Goal: Information Seeking & Learning: Learn about a topic

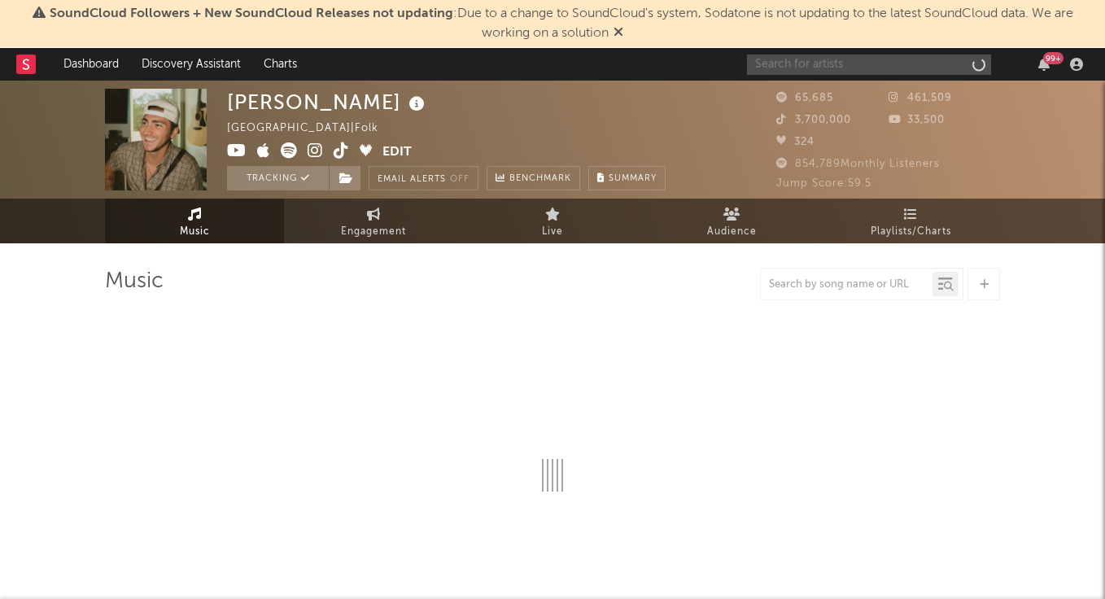
click at [776, 66] on input "text" at bounding box center [869, 65] width 244 height 20
select select "6m"
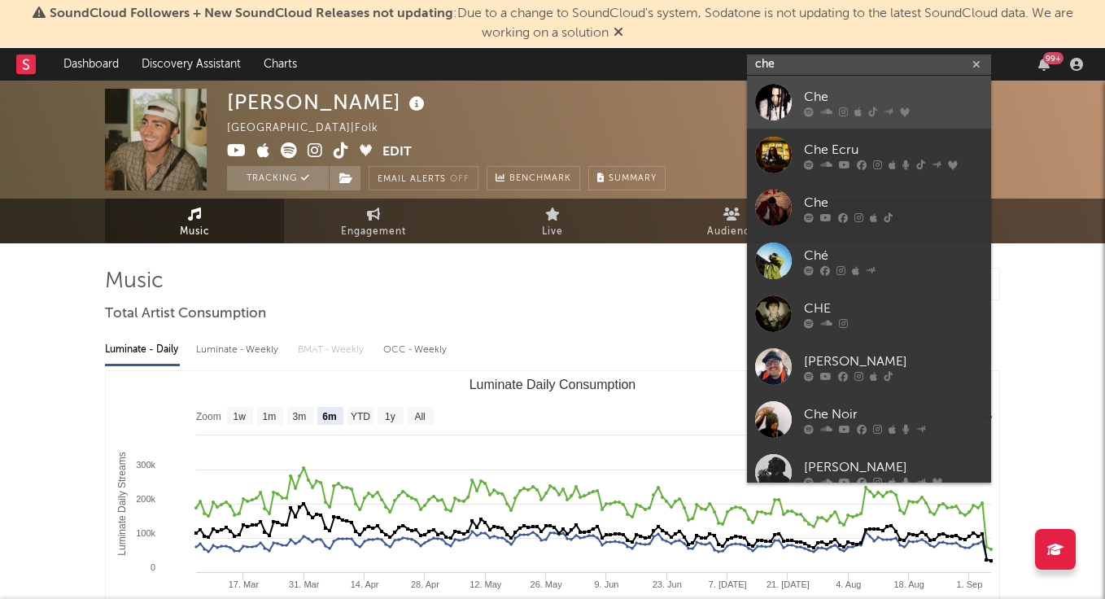
type input "che"
click at [818, 98] on div "Che" at bounding box center [893, 97] width 179 height 20
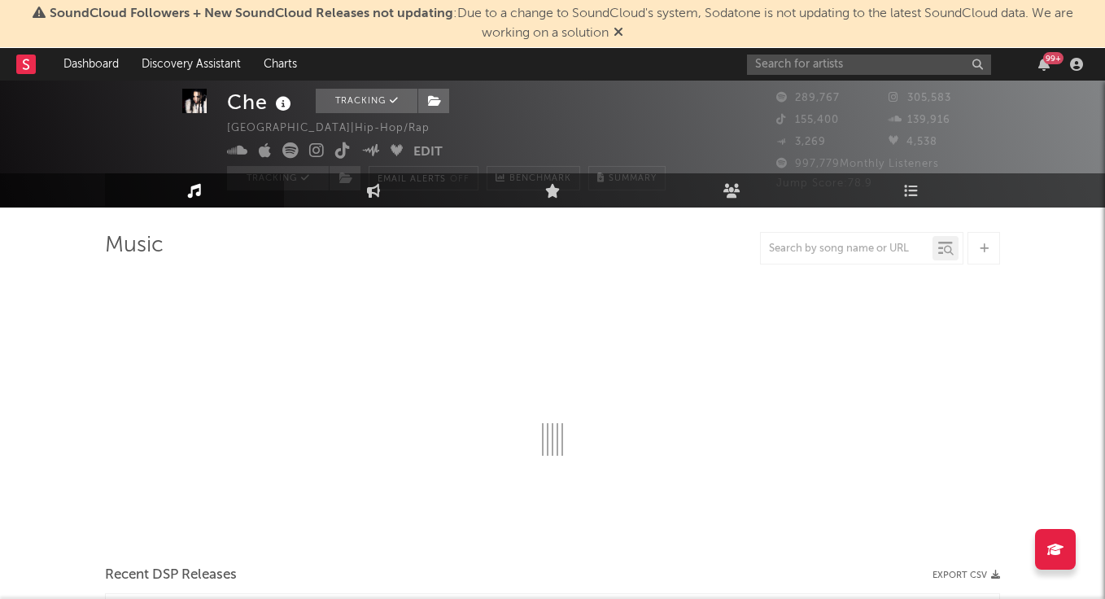
select select "6m"
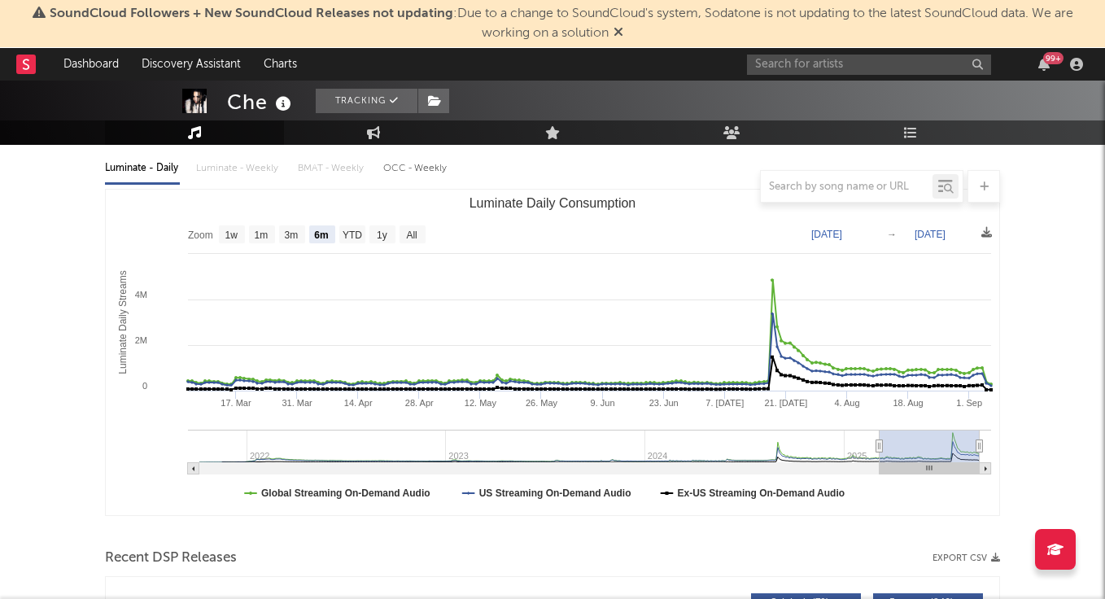
scroll to position [242, 0]
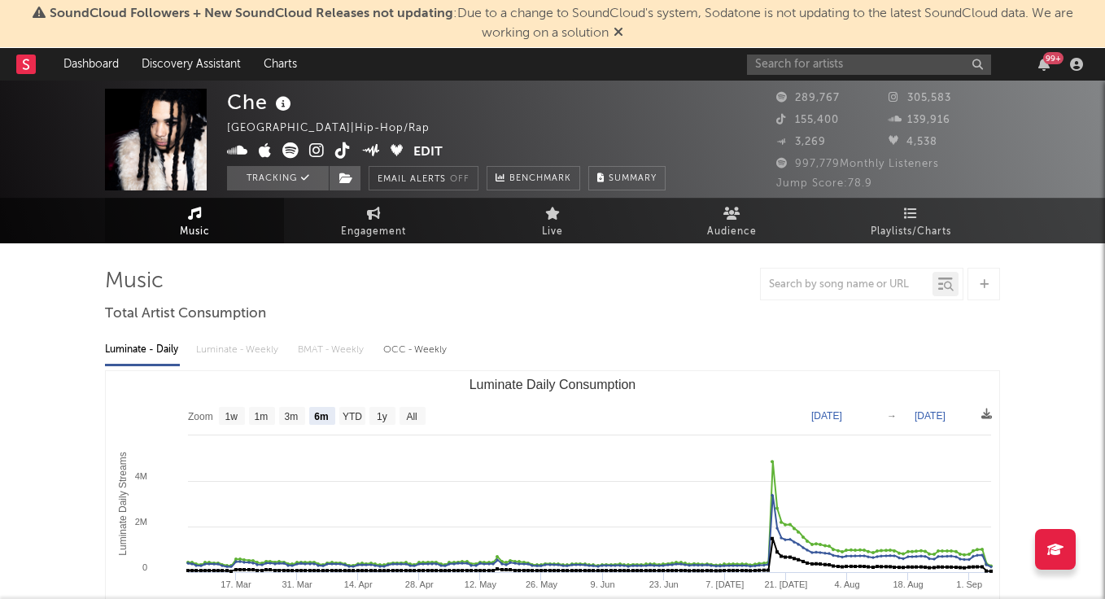
scroll to position [0, 0]
click at [786, 68] on input "text" at bounding box center [869, 65] width 244 height 20
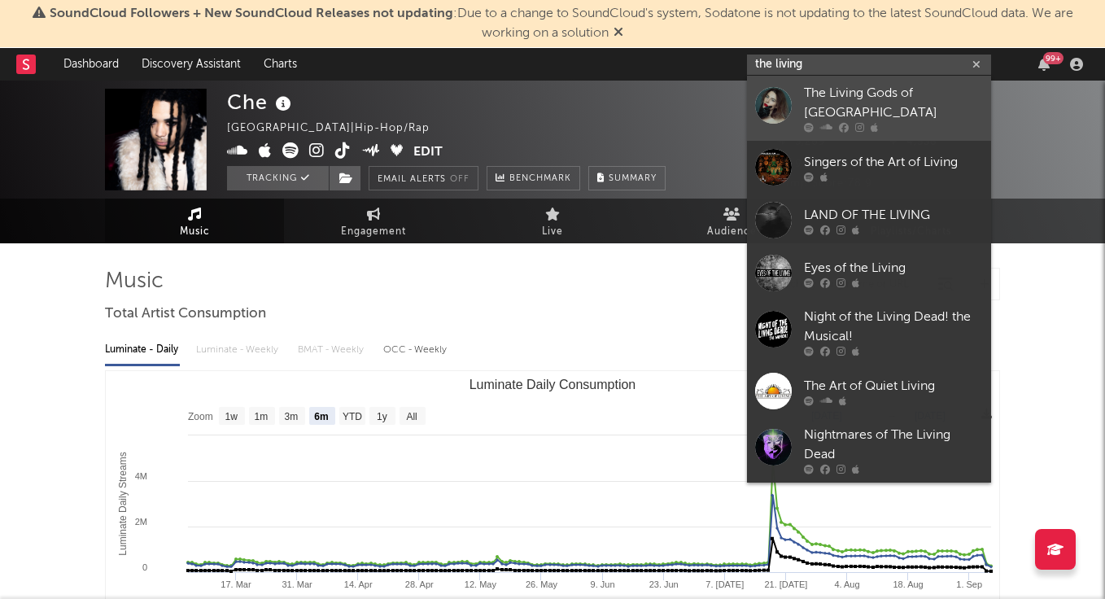
type input "the living"
click at [837, 105] on div "The Living Gods of [GEOGRAPHIC_DATA]" at bounding box center [893, 103] width 179 height 39
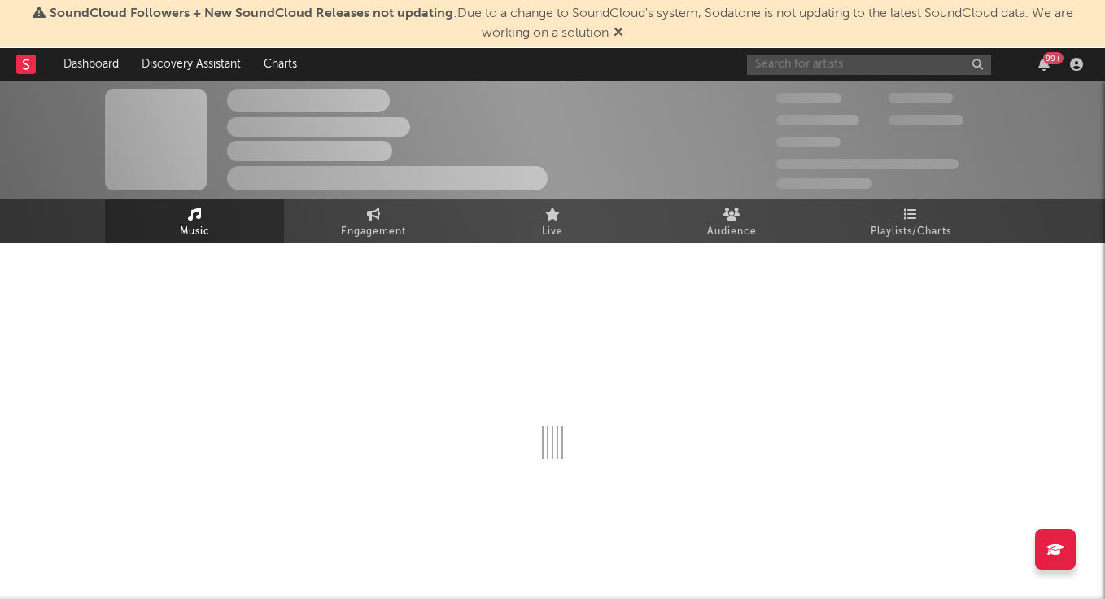
click at [841, 67] on input "text" at bounding box center [869, 65] width 244 height 20
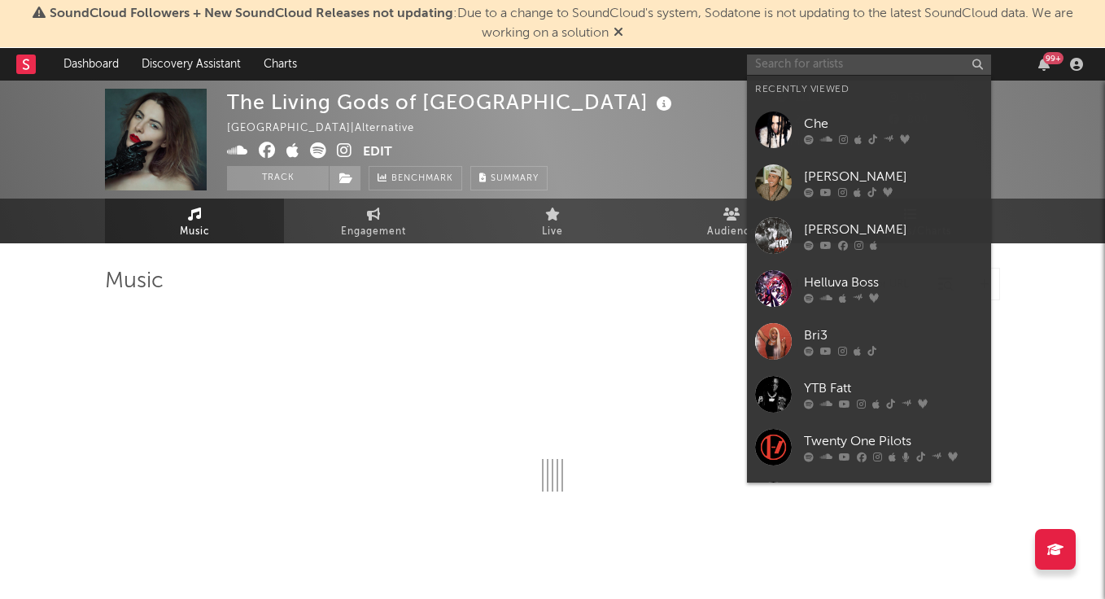
type input "h"
select select "1w"
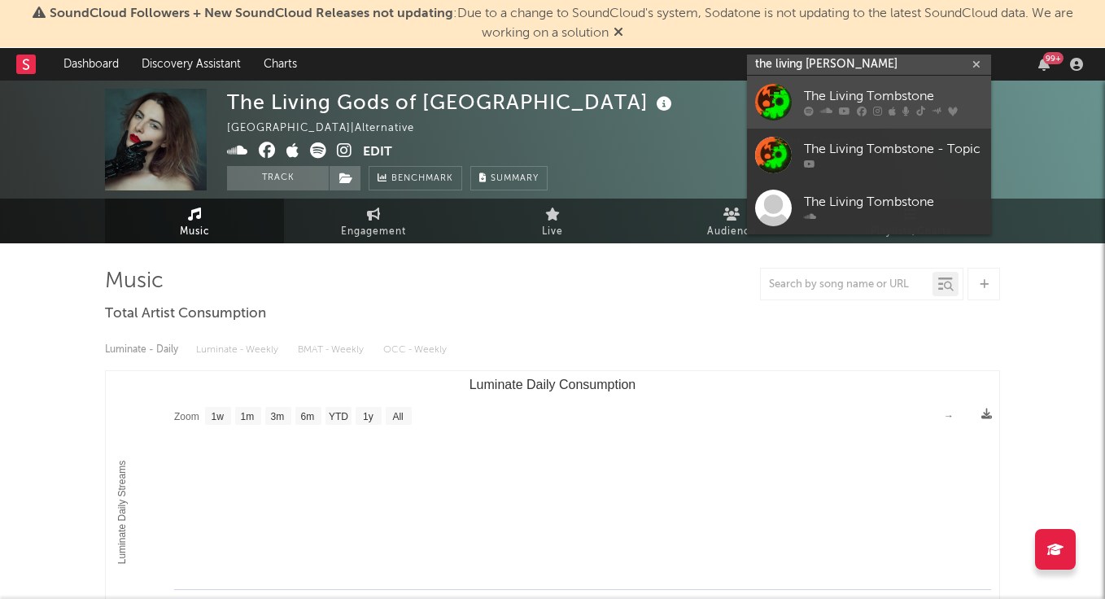
type input "the living [PERSON_NAME]"
click at [902, 98] on div "The Living Tombstone" at bounding box center [893, 97] width 179 height 20
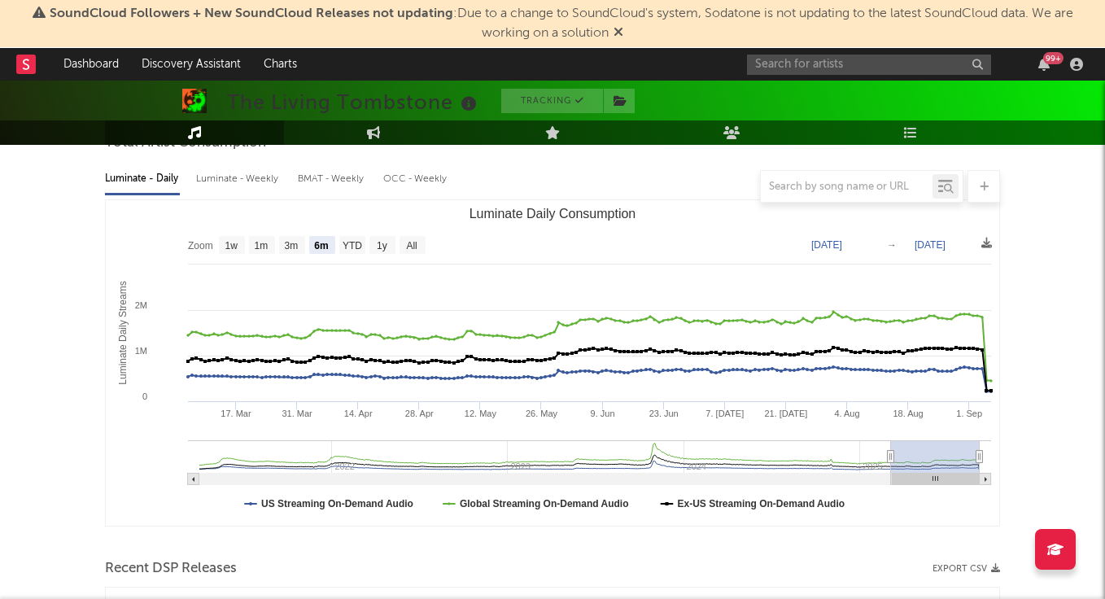
scroll to position [156, 0]
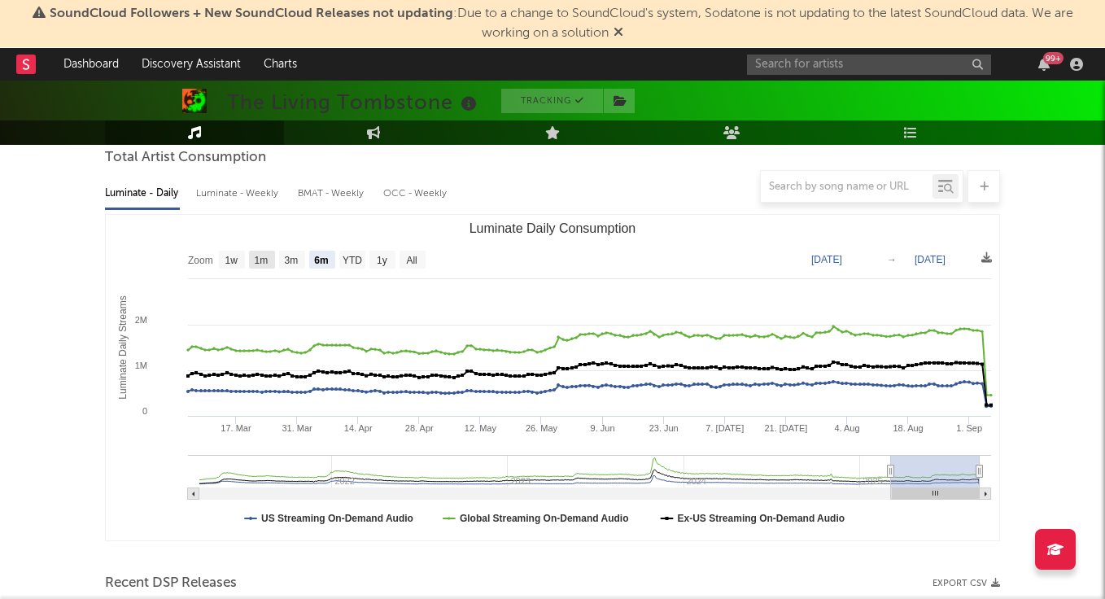
click at [258, 259] on text "1m" at bounding box center [262, 260] width 14 height 11
select select "1m"
type input "[DATE]"
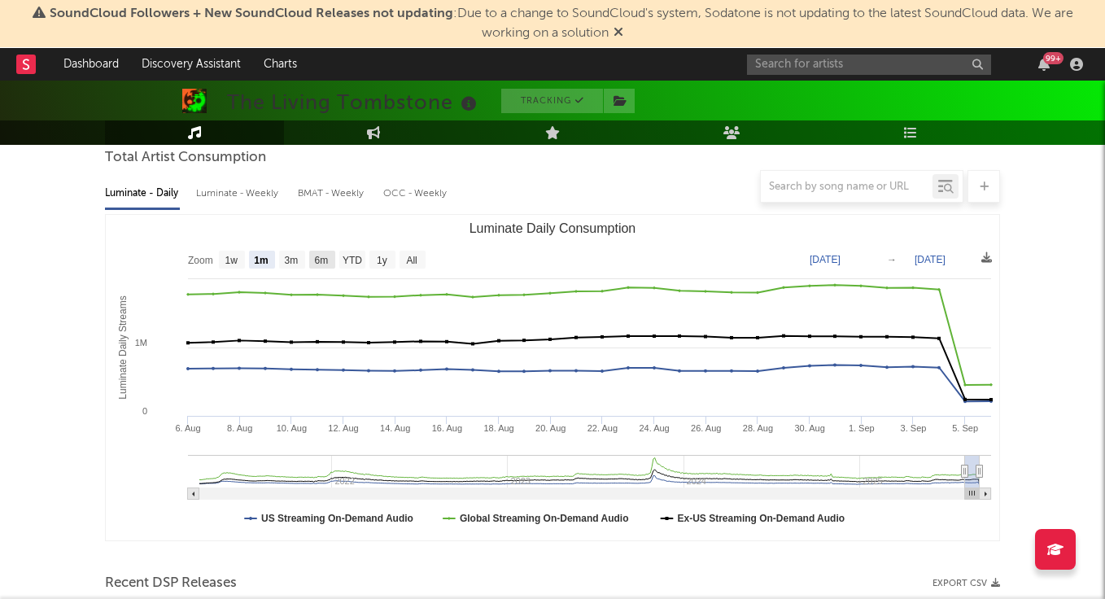
click at [313, 254] on rect "Luminate Daily Consumption" at bounding box center [322, 260] width 26 height 18
select select "6m"
type input "[DATE]"
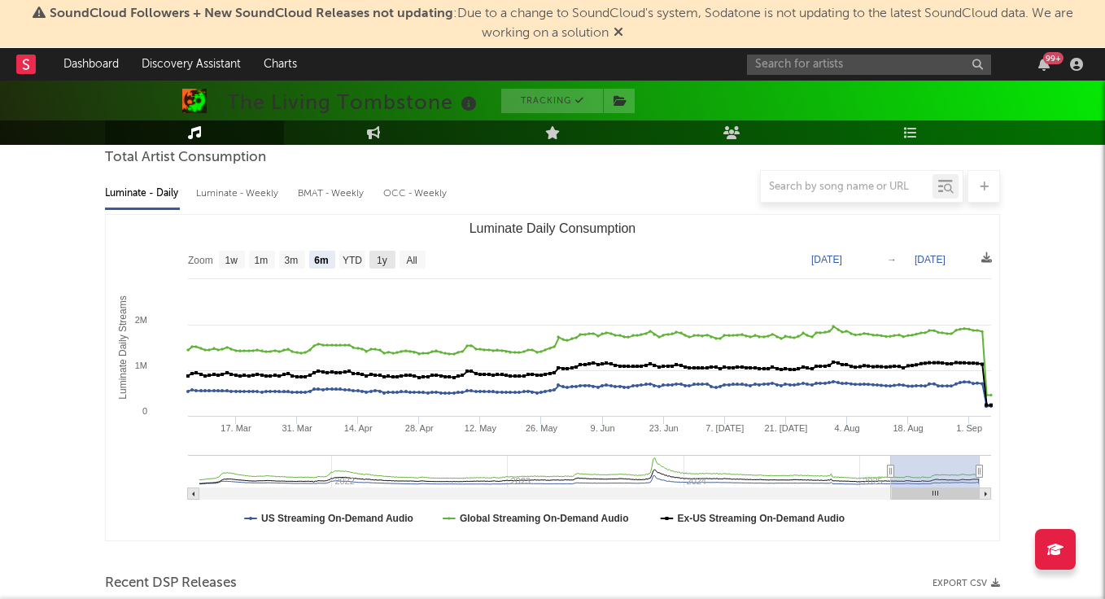
click at [384, 257] on text "1y" at bounding box center [382, 260] width 11 height 11
select select "1y"
type input "[DATE]"
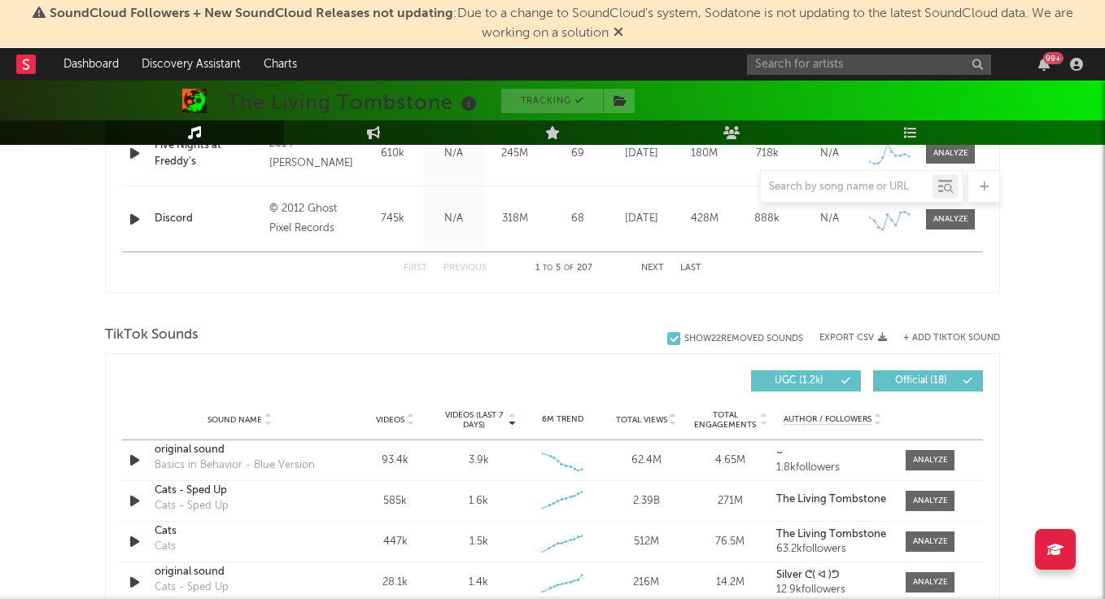
scroll to position [937, 0]
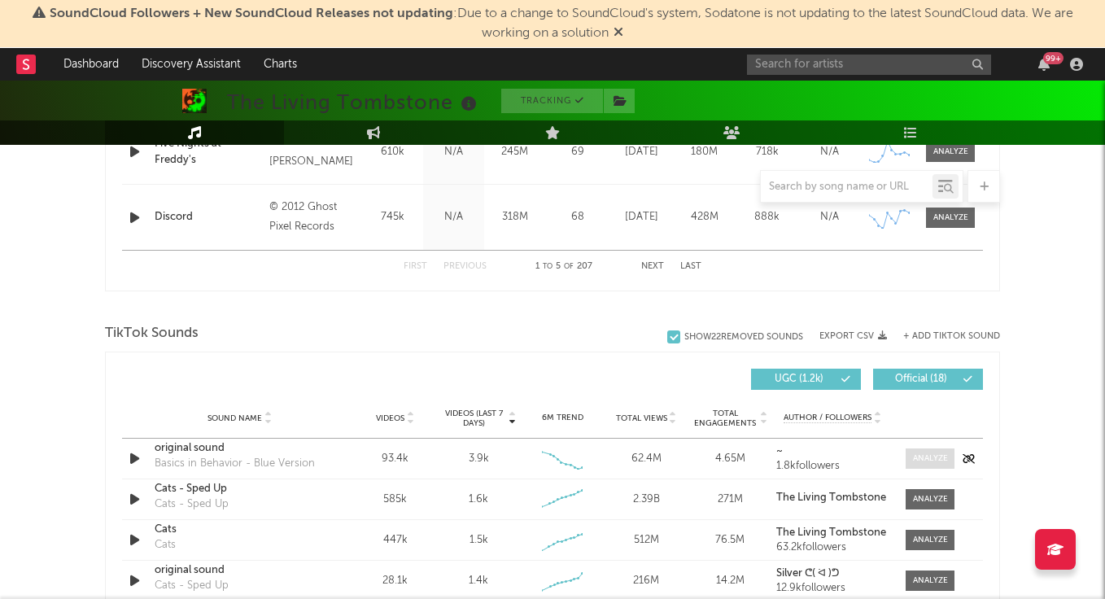
click at [937, 463] on div at bounding box center [930, 458] width 35 height 12
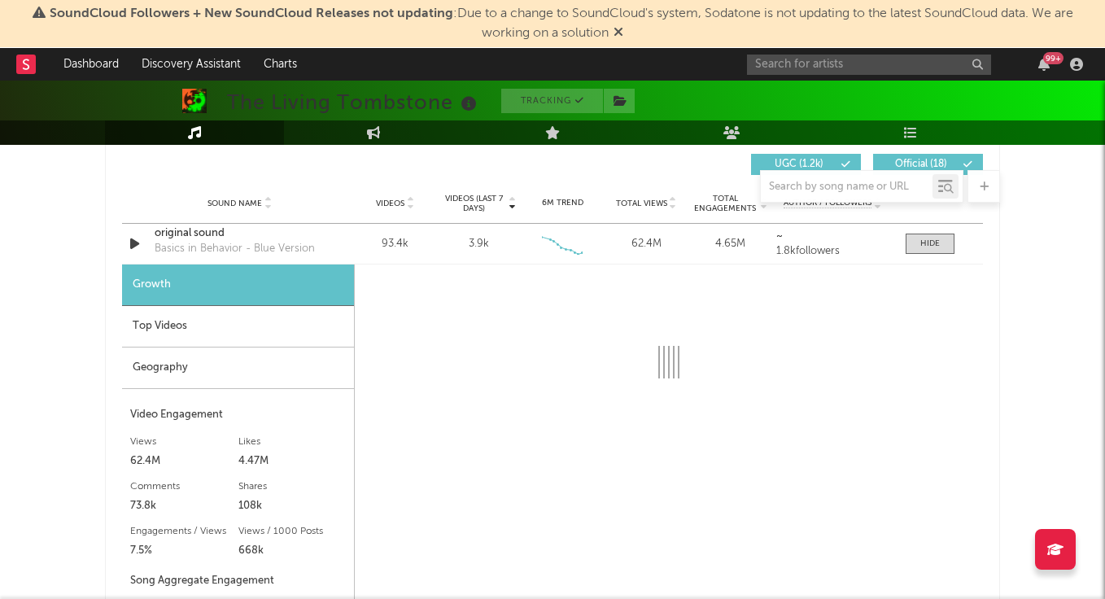
scroll to position [1158, 0]
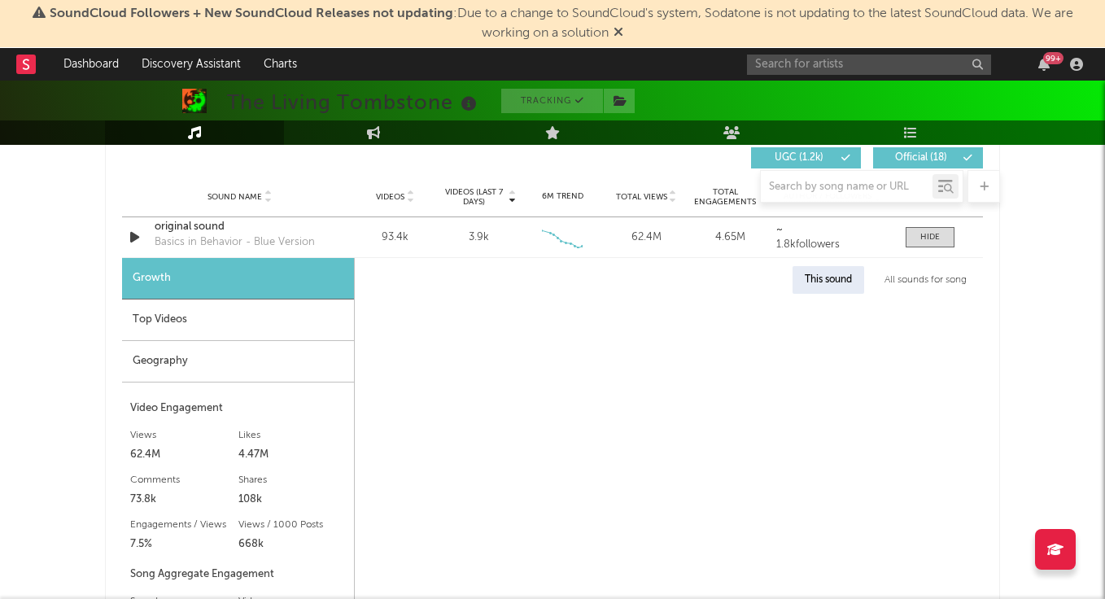
select select "6m"
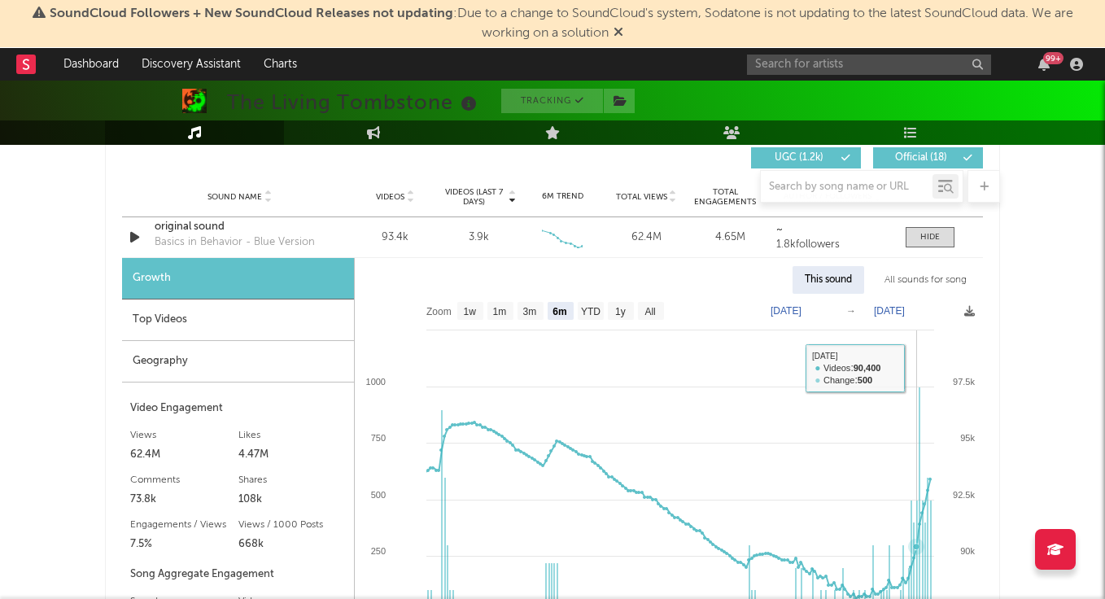
scroll to position [1262, 0]
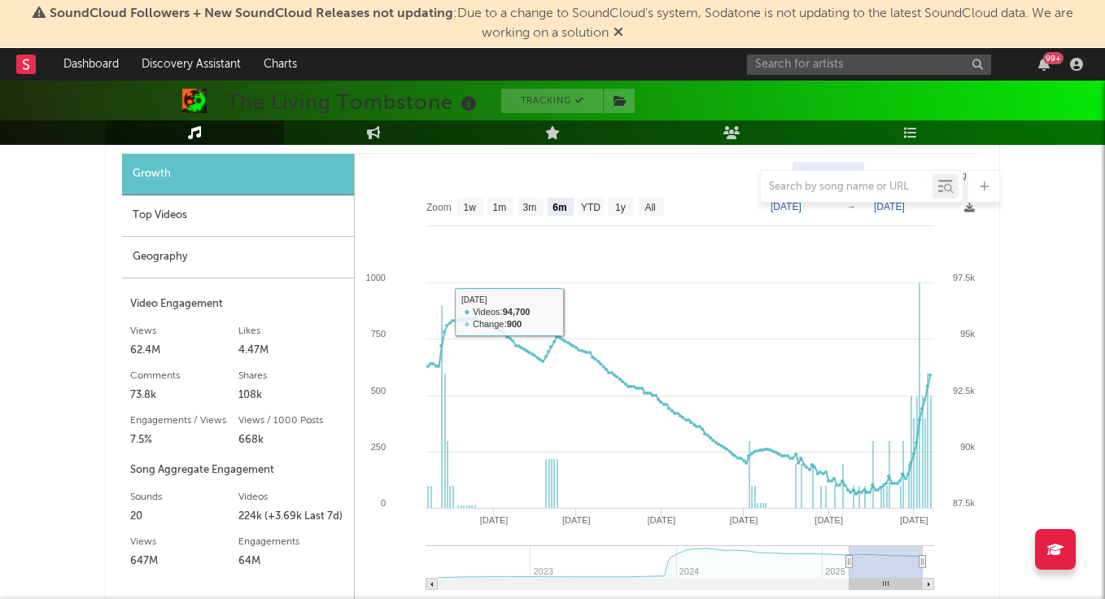
click at [275, 228] on div "Top Videos" at bounding box center [238, 215] width 232 height 41
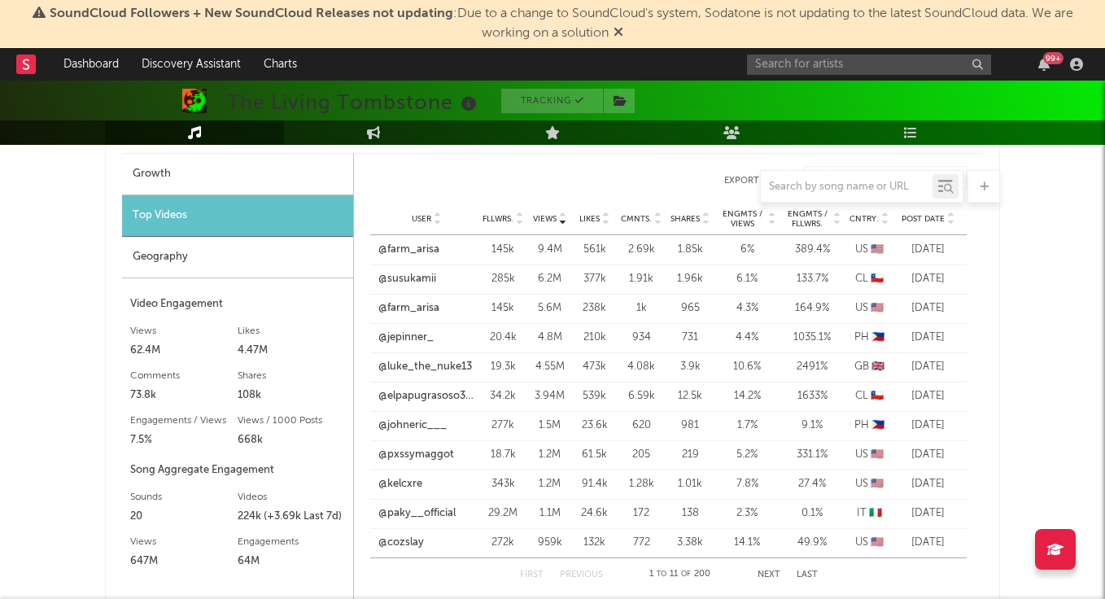
click at [938, 221] on span "Post Date" at bounding box center [923, 219] width 43 height 10
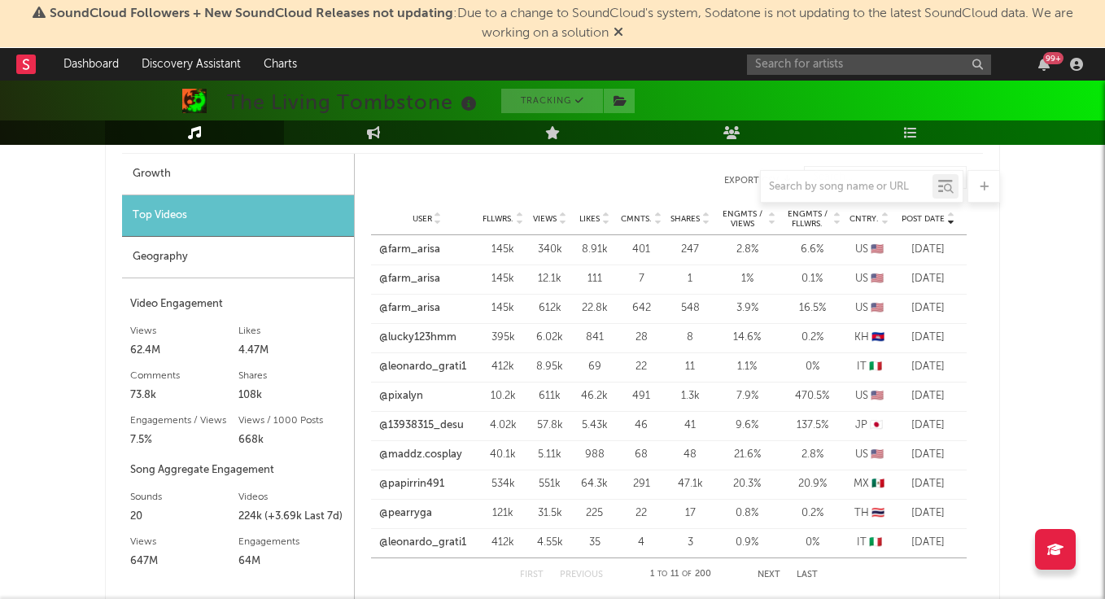
scroll to position [1264, 0]
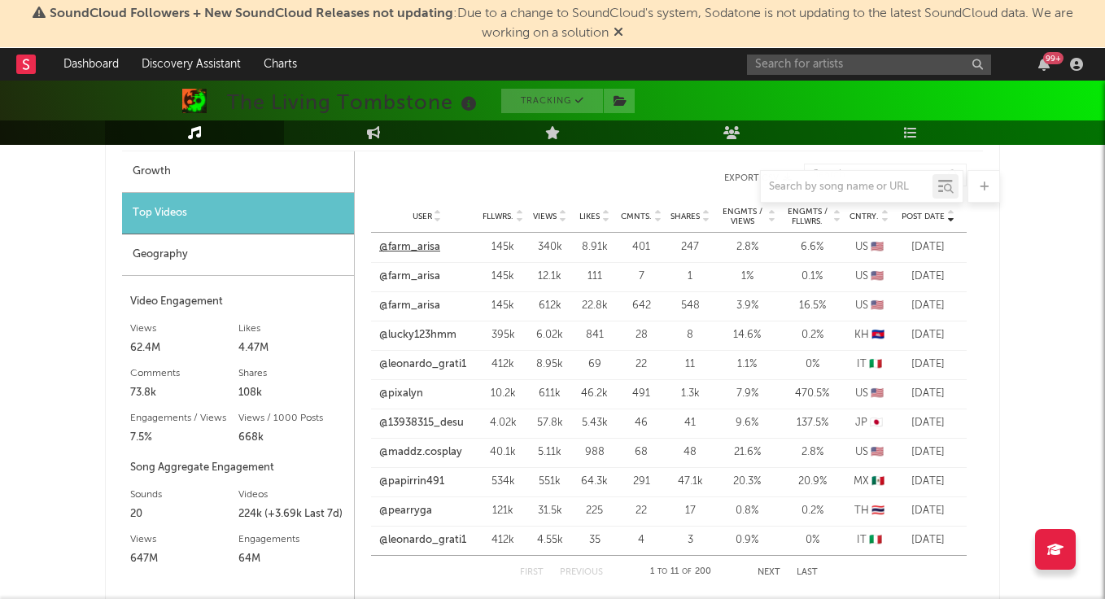
click at [407, 243] on link "@farm_arisa" at bounding box center [409, 247] width 61 height 16
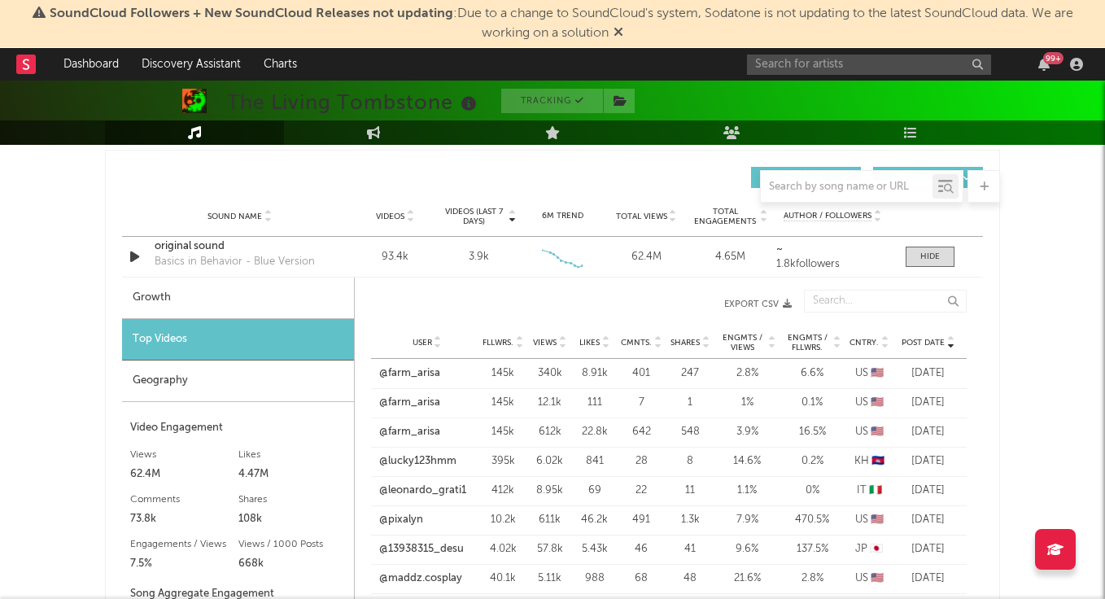
scroll to position [1072, 0]
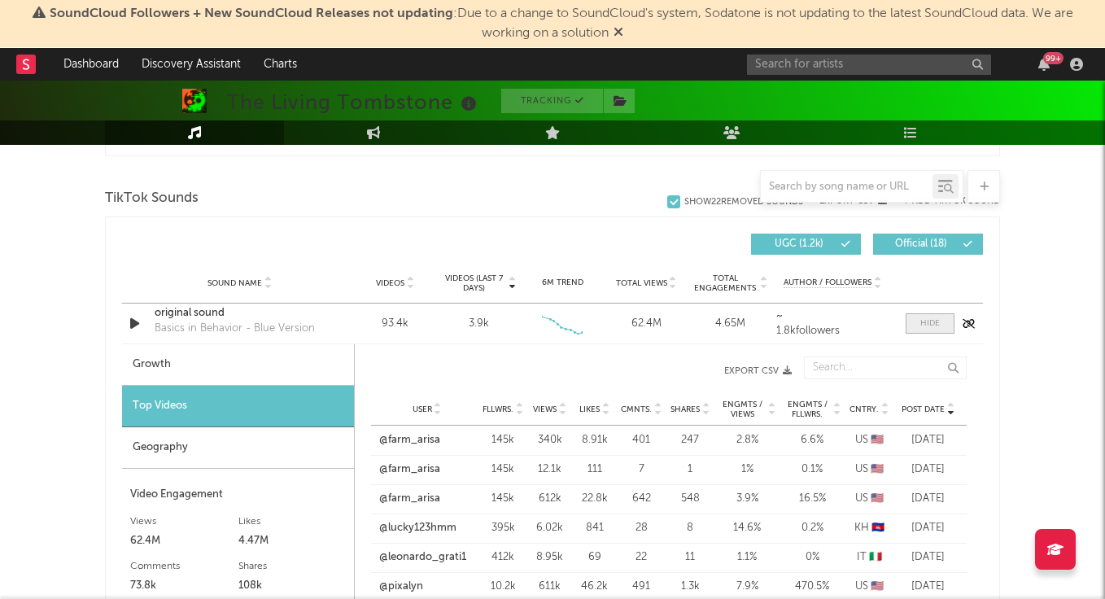
click at [925, 324] on div at bounding box center [930, 323] width 20 height 12
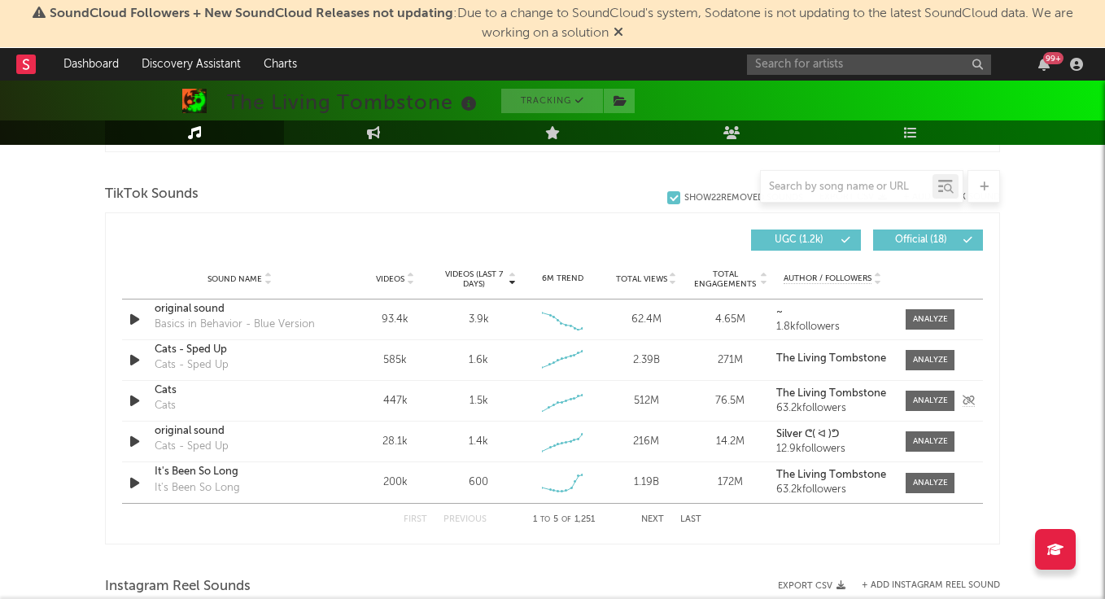
scroll to position [1076, 0]
click at [929, 356] on div at bounding box center [930, 359] width 35 height 12
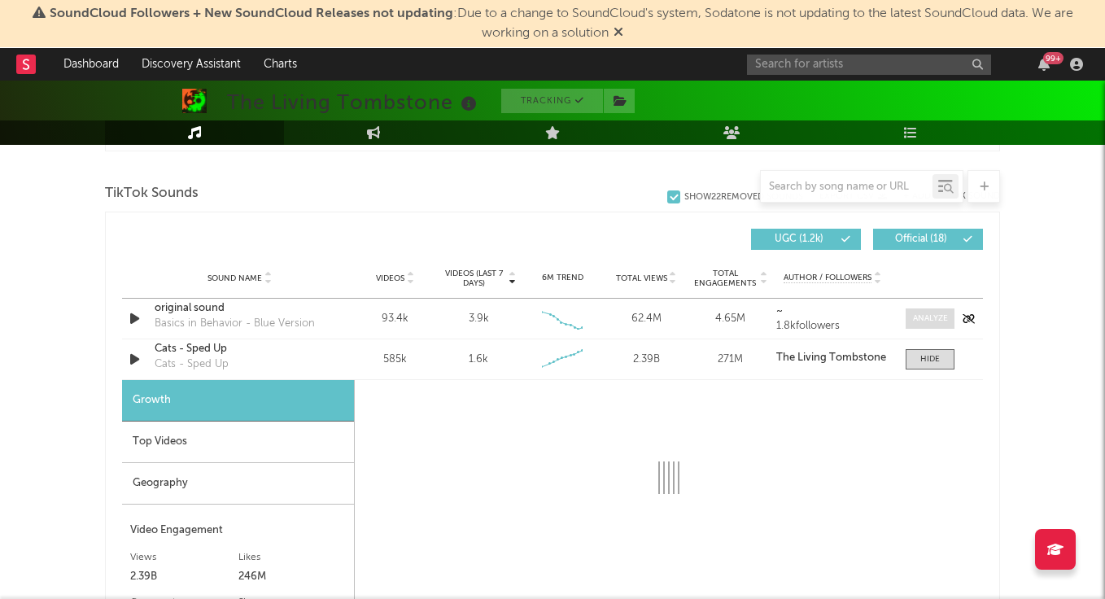
scroll to position [1090, 0]
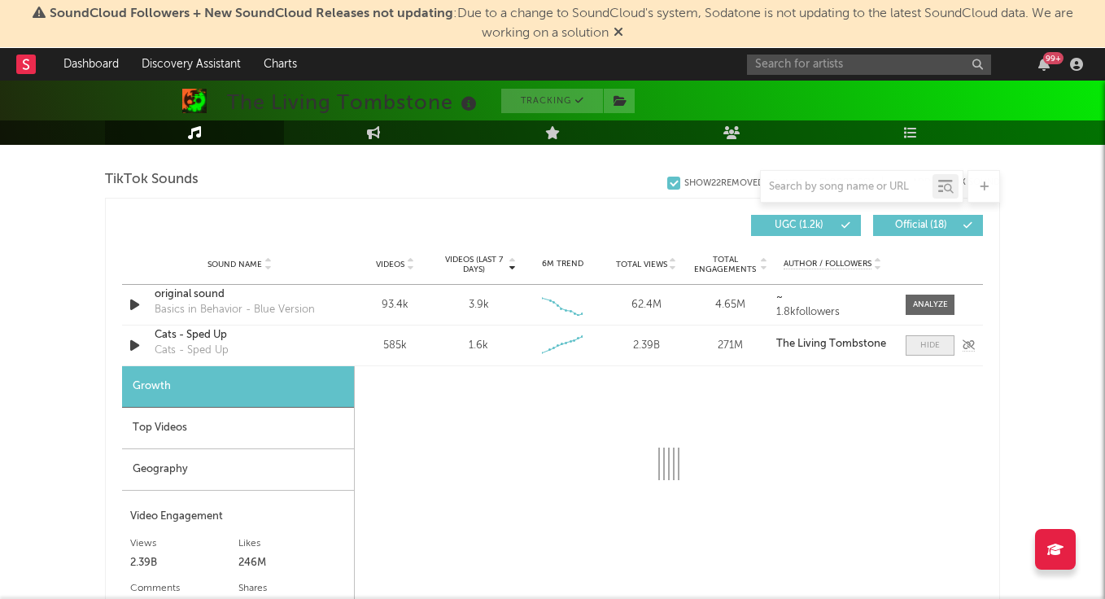
click at [919, 340] on span at bounding box center [930, 345] width 49 height 20
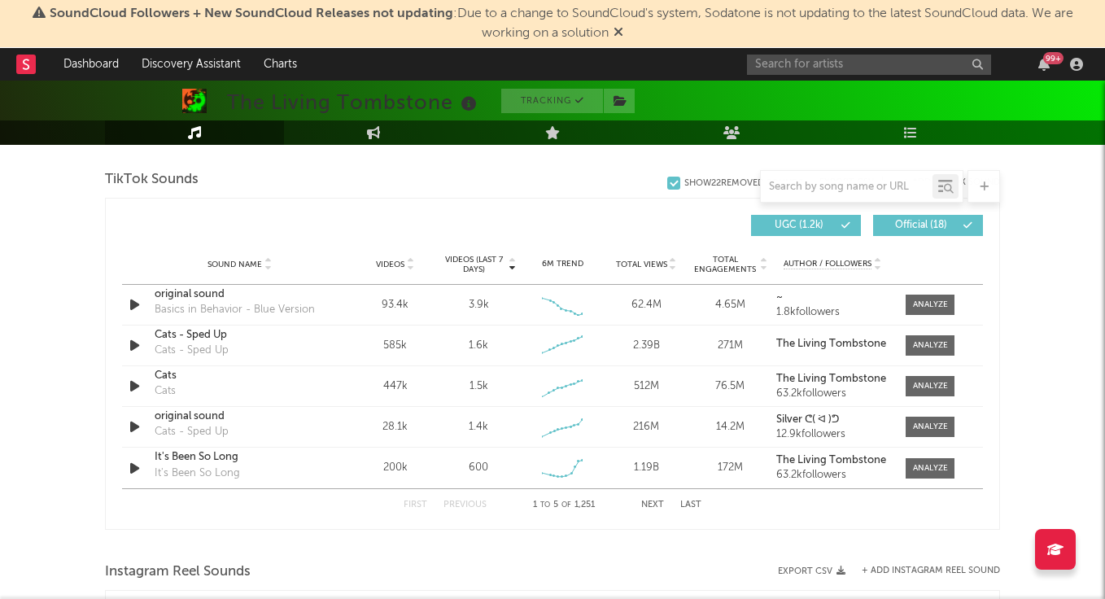
click at [400, 261] on span "Videos" at bounding box center [390, 265] width 28 height 10
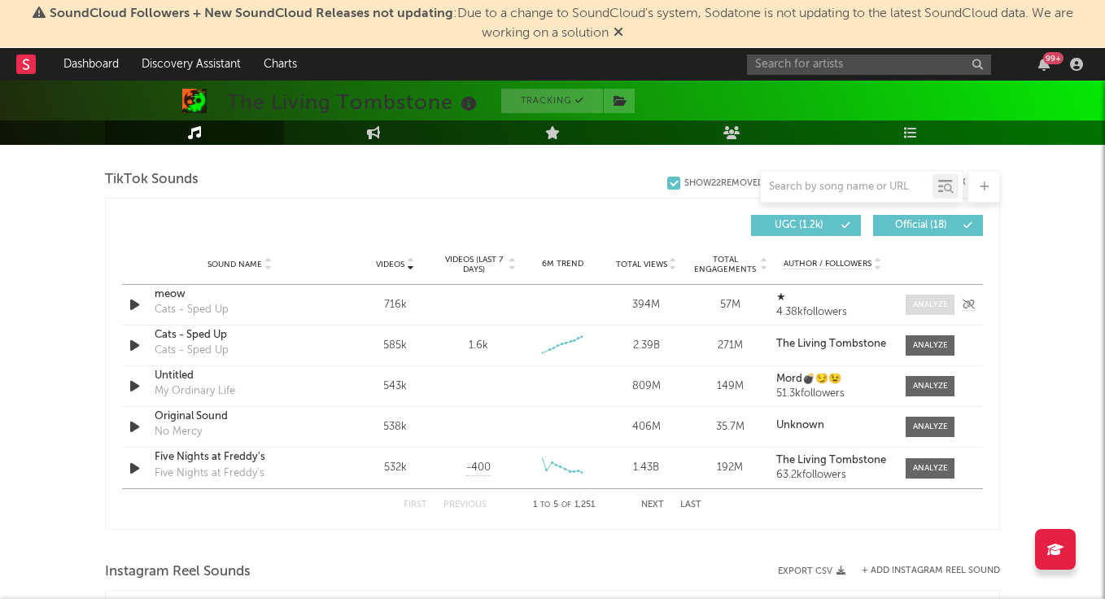
click at [924, 308] on div at bounding box center [930, 305] width 35 height 12
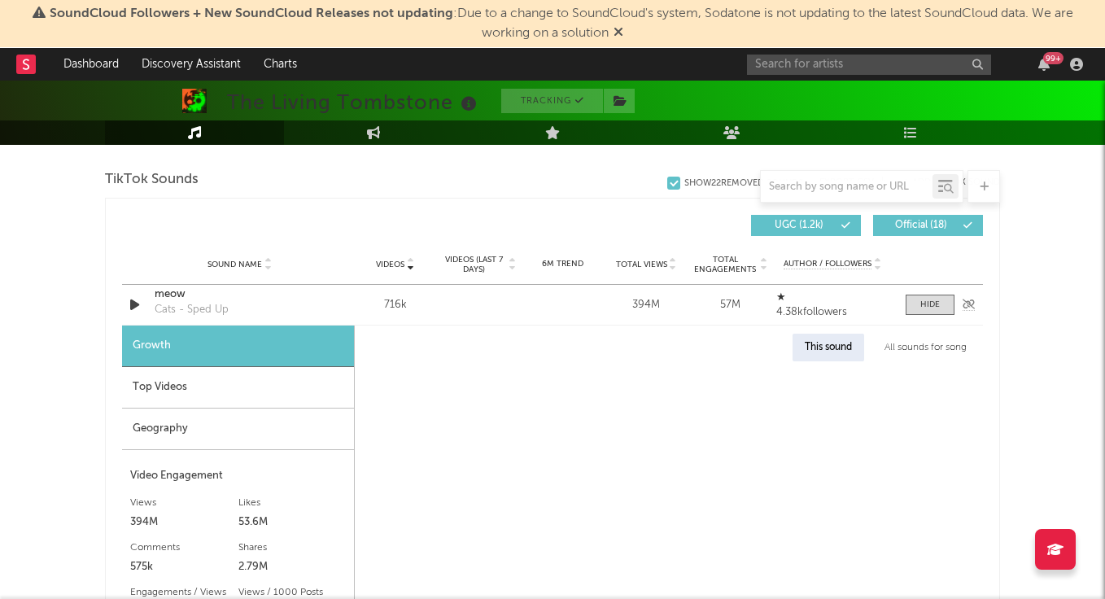
select select "6m"
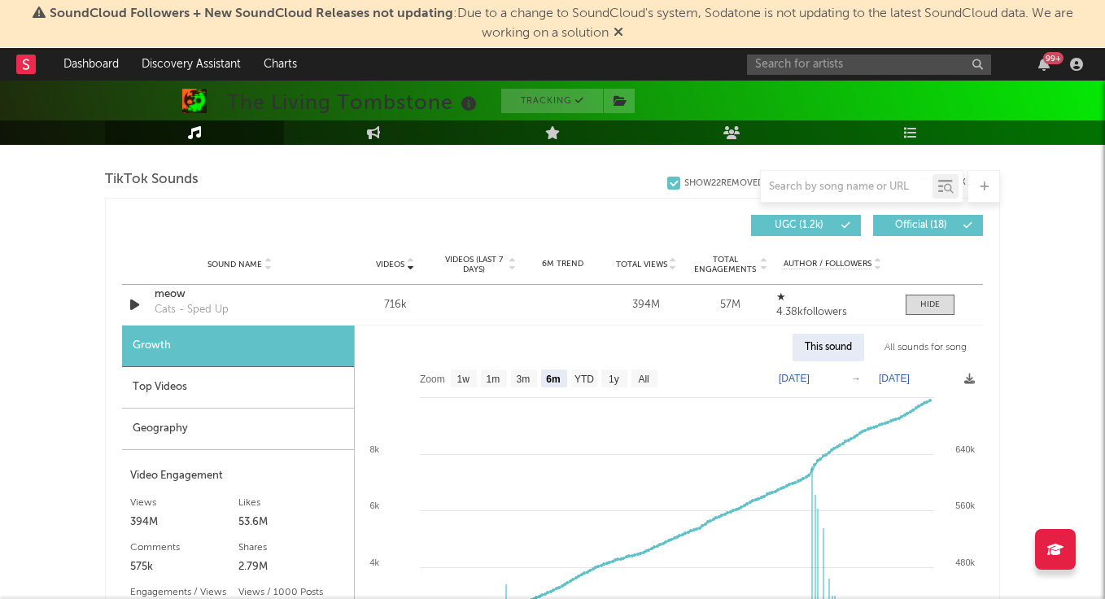
click at [247, 408] on div "Geography" at bounding box center [238, 428] width 232 height 41
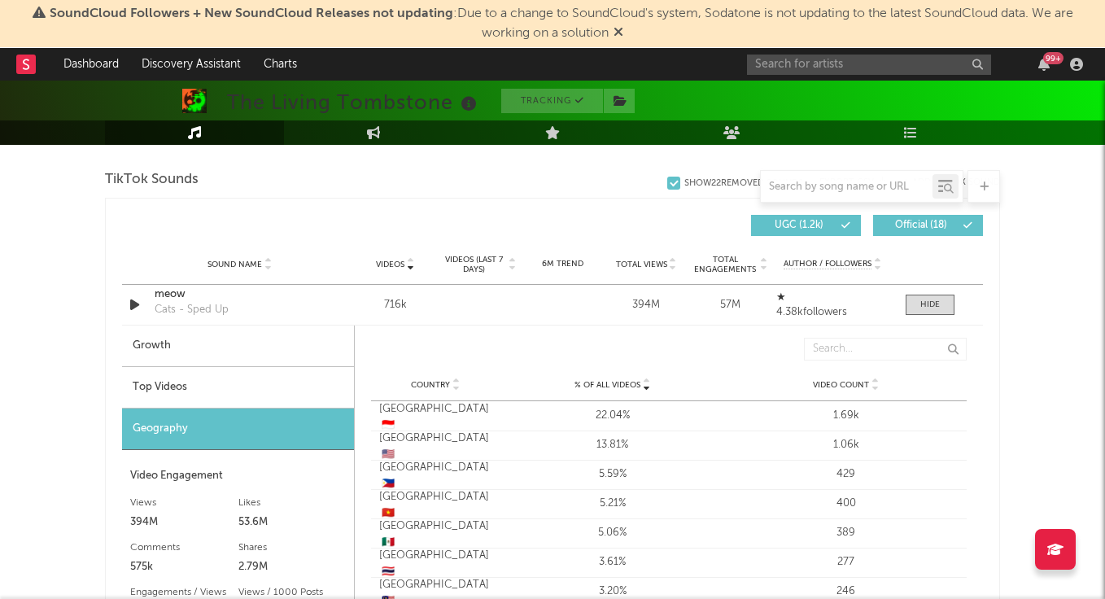
click at [275, 403] on div "Top Videos" at bounding box center [238, 387] width 232 height 41
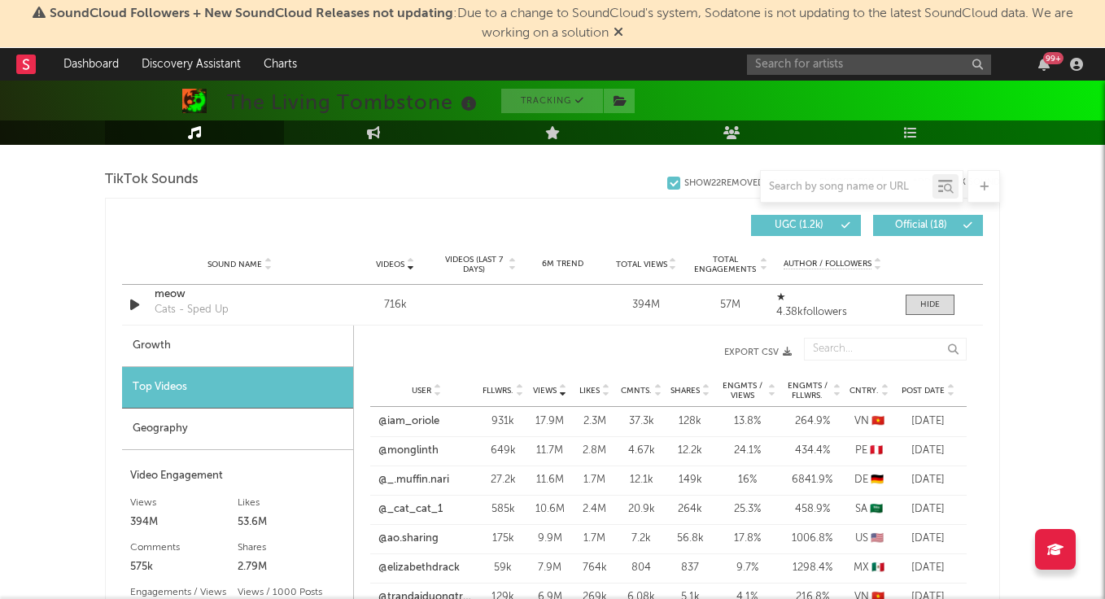
click at [501, 388] on span "Fllwrs." at bounding box center [498, 391] width 31 height 10
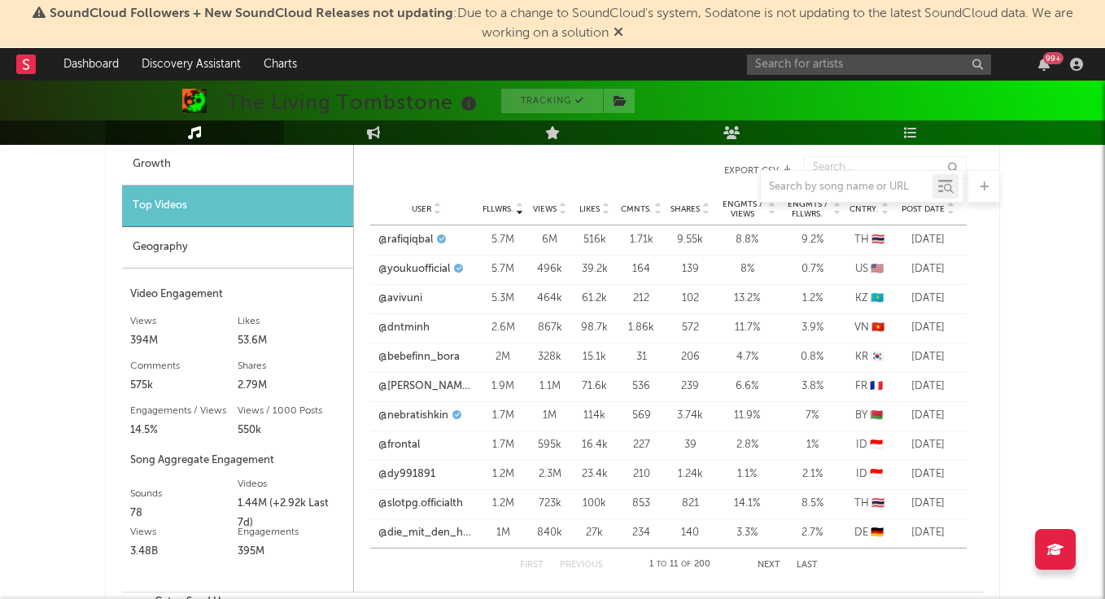
scroll to position [1273, 0]
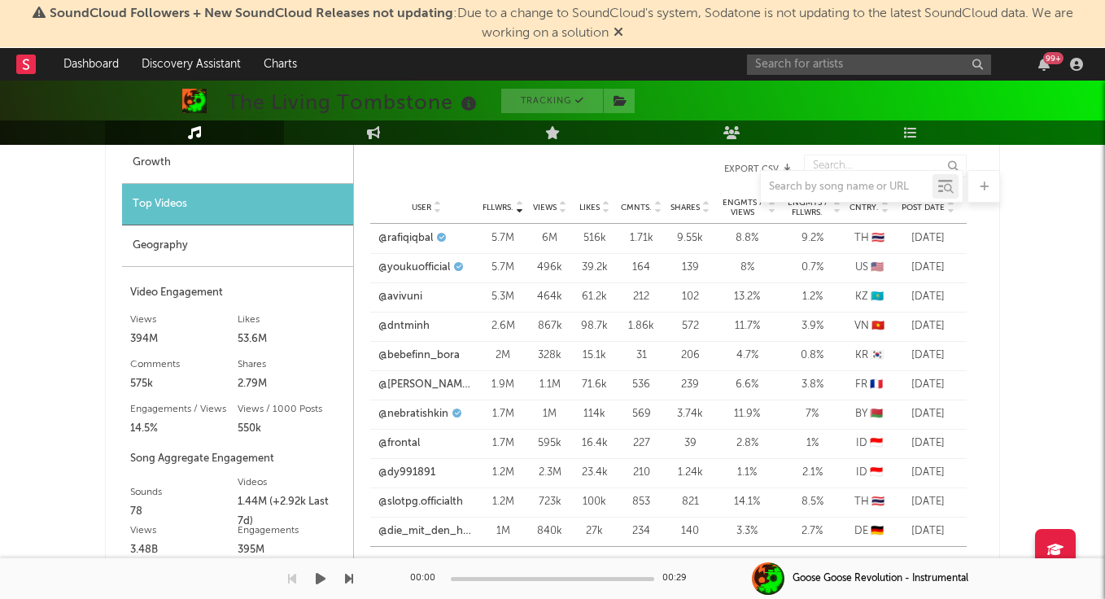
click at [767, 562] on div "SoundCloud Followers + New SoundCloud Releases not updating : Due to a change t…" at bounding box center [552, 260] width 1105 height 2906
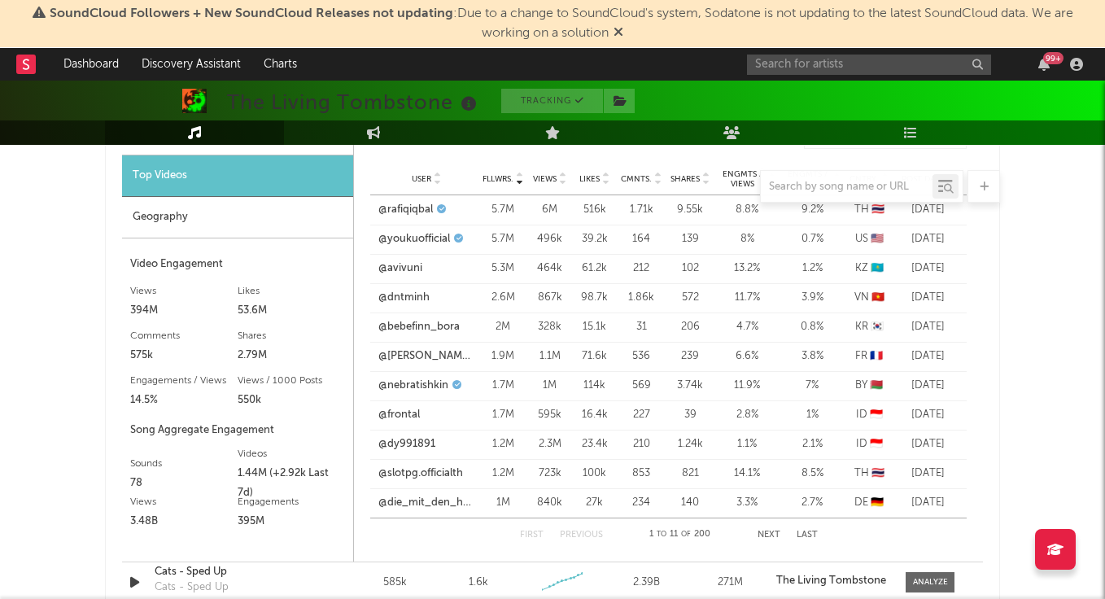
scroll to position [1312, 0]
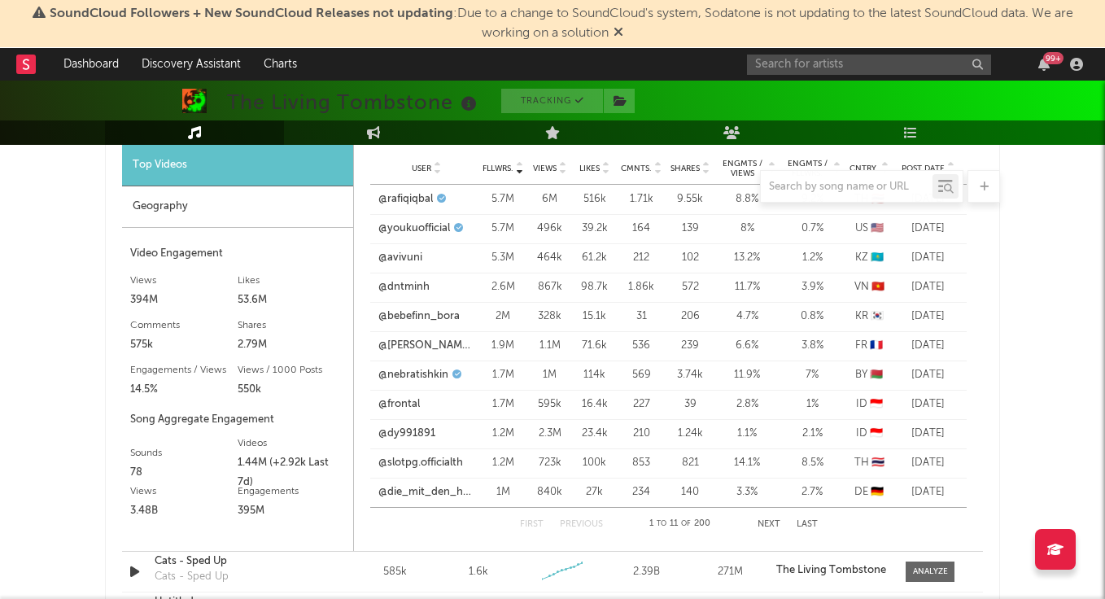
click at [766, 520] on button "Next" at bounding box center [769, 524] width 23 height 9
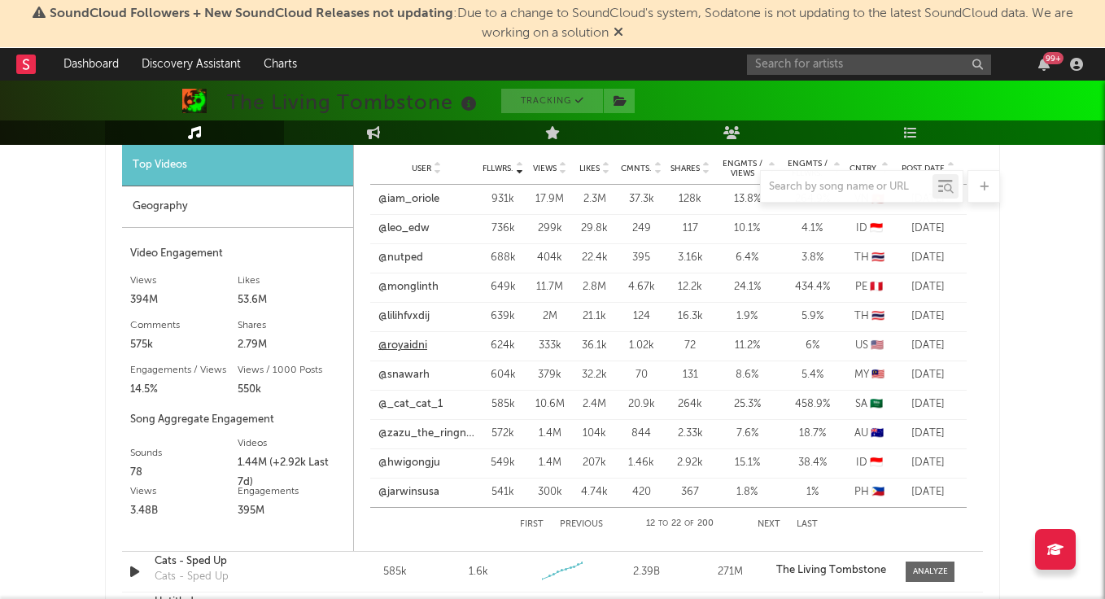
click at [404, 343] on link "@royaidni" at bounding box center [402, 346] width 49 height 16
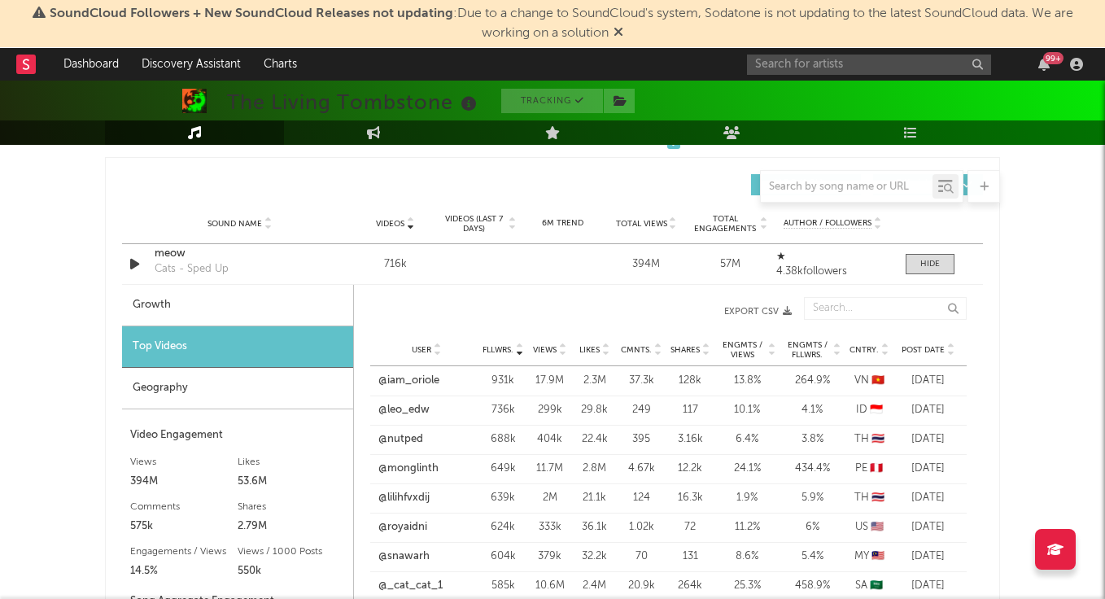
scroll to position [1118, 0]
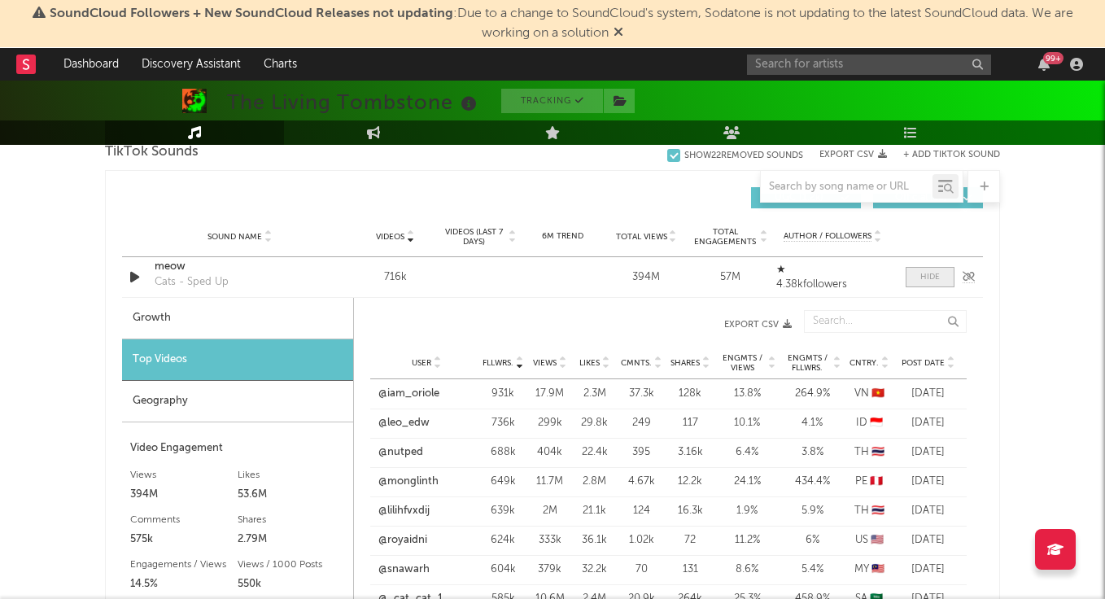
click at [925, 269] on span at bounding box center [930, 277] width 49 height 20
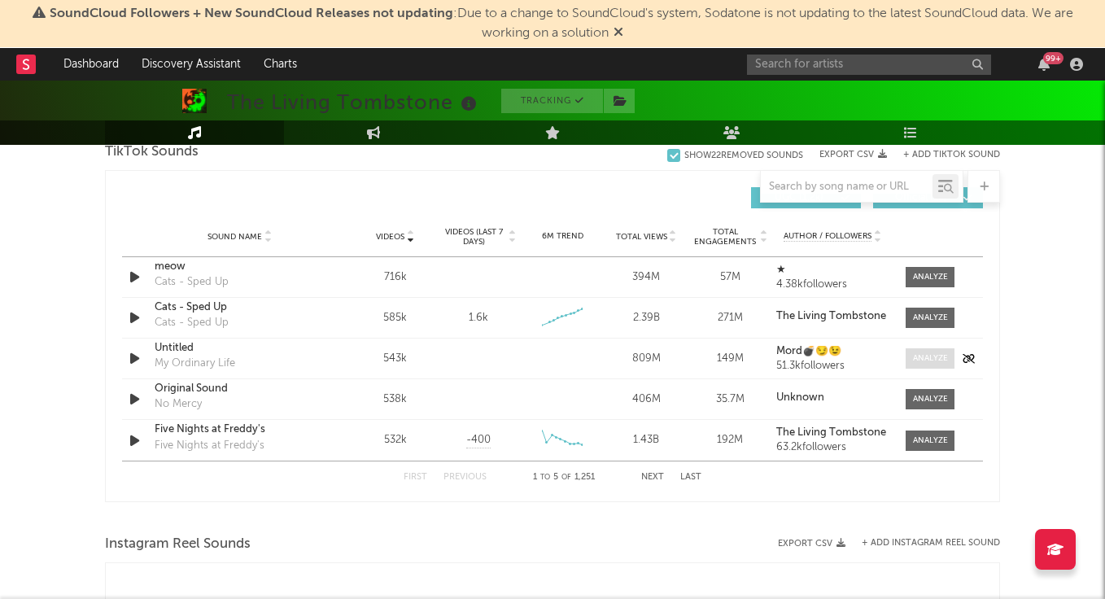
click at [934, 361] on div at bounding box center [930, 358] width 35 height 12
